Goal: Task Accomplishment & Management: Use online tool/utility

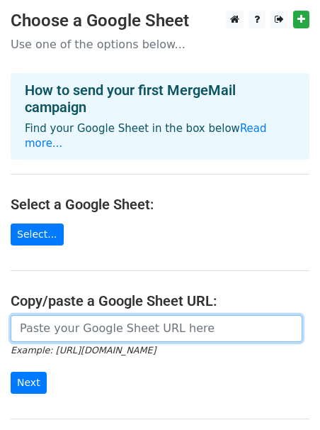
click at [142, 315] on input "url" at bounding box center [157, 328] width 292 height 27
click at [94, 323] on input "url" at bounding box center [157, 328] width 292 height 27
paste input "https://docs.google.com/spreadsheets/d/19y6NC0HBxISscyThS8vBEFirs6-Tiq3xzZBrH2h…"
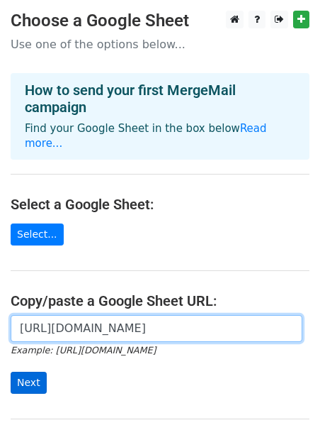
type input "https://docs.google.com/spreadsheets/d/19y6NC0HBxISscyThS8vBEFirs6-Tiq3xzZBrH2h…"
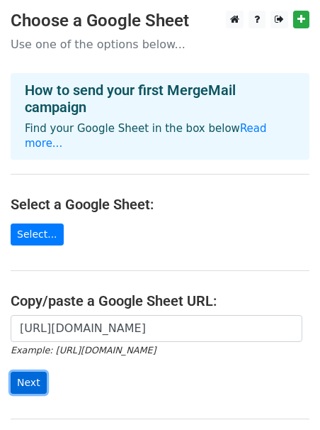
click at [31, 372] on input "Next" at bounding box center [29, 383] width 36 height 22
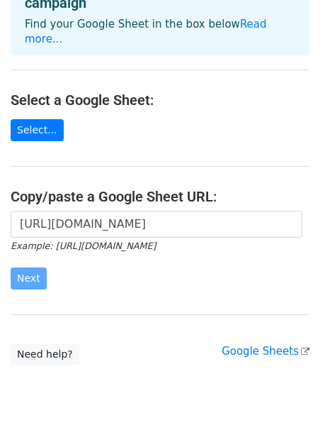
scroll to position [111, 0]
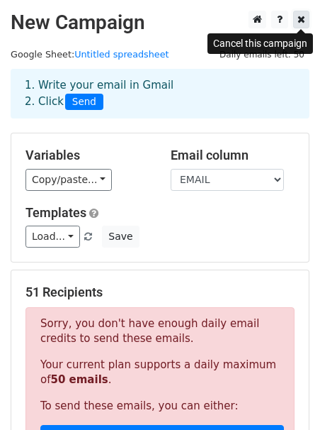
click at [298, 16] on icon at bounding box center [302, 19] width 8 height 10
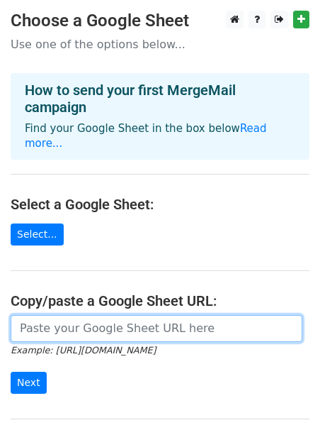
click at [93, 315] on input "url" at bounding box center [157, 328] width 292 height 27
paste input "https://docs.google.com/spreadsheets/d/19y6NC0HBxISscyThS8vBEFirs6-Tiq3xzZBrH2h…"
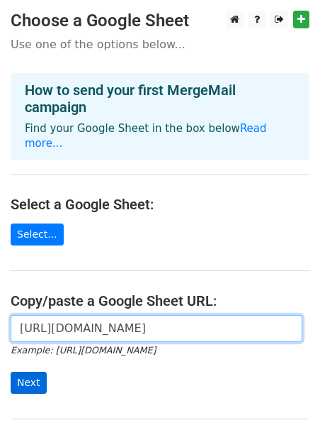
type input "https://docs.google.com/spreadsheets/d/19y6NC0HBxISscyThS8vBEFirs6-Tiq3xzZBrH2h…"
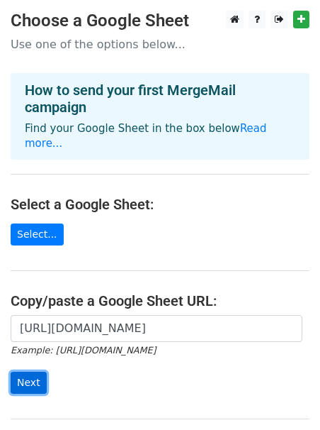
click at [27, 372] on input "Next" at bounding box center [29, 383] width 36 height 22
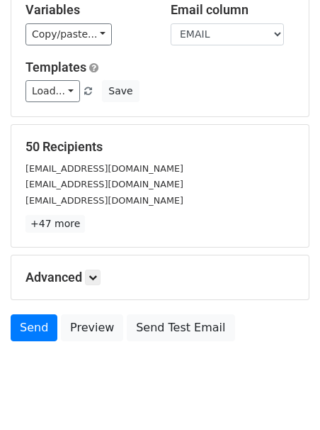
scroll to position [146, 0]
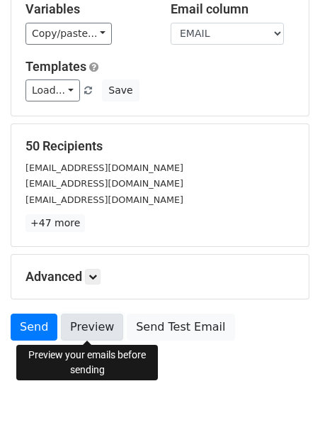
click at [104, 329] on link "Preview" at bounding box center [92, 326] width 62 height 27
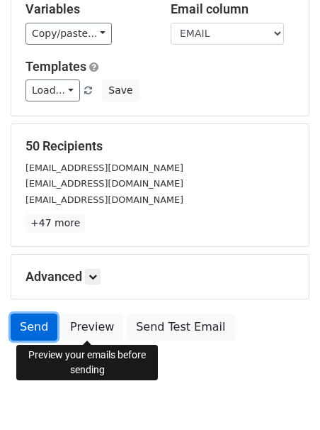
click at [34, 332] on link "Send" at bounding box center [34, 326] width 47 height 27
